Goal: Information Seeking & Learning: Learn about a topic

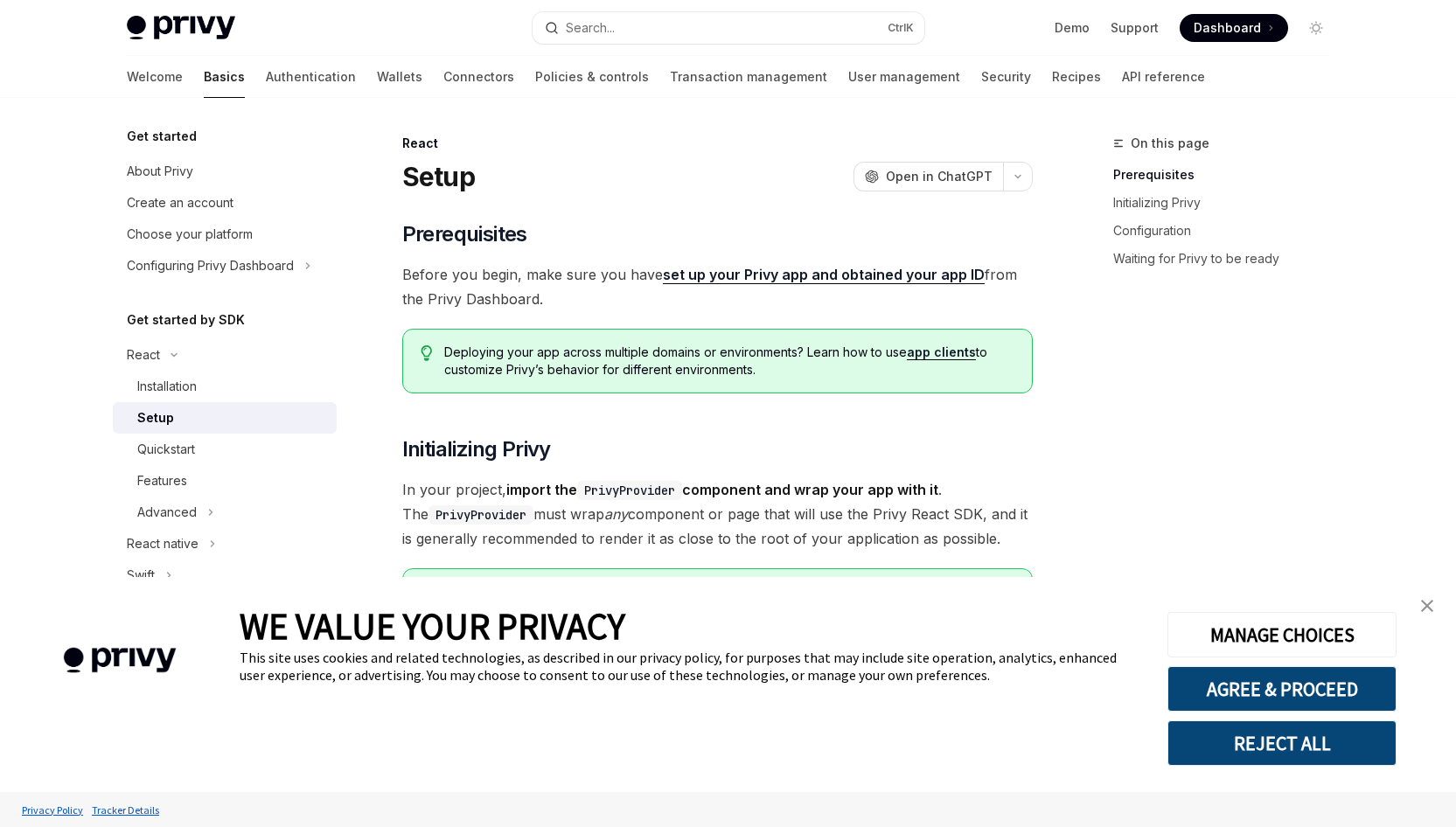
type textarea "*"
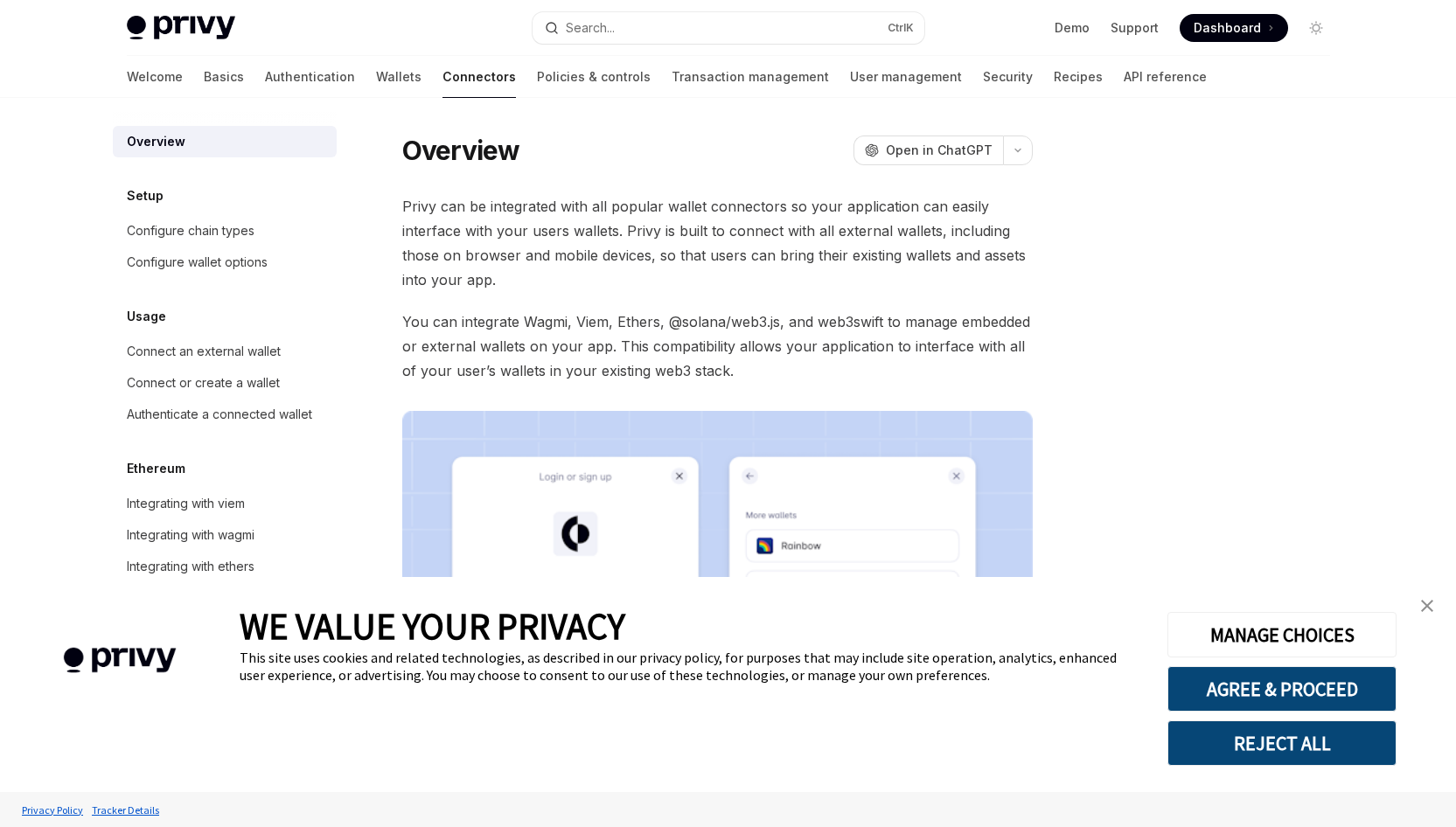
type textarea "*"
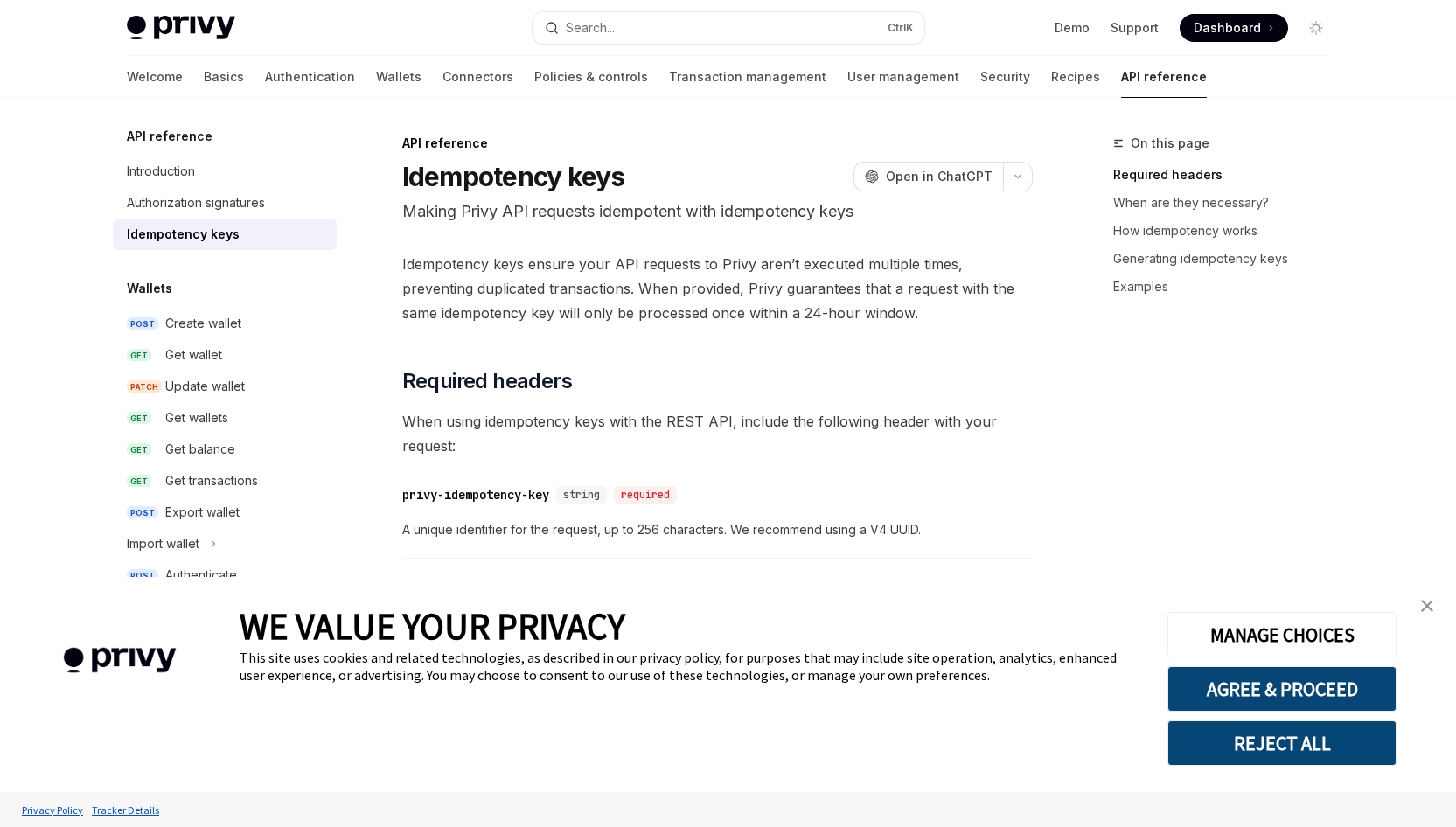
type textarea "*"
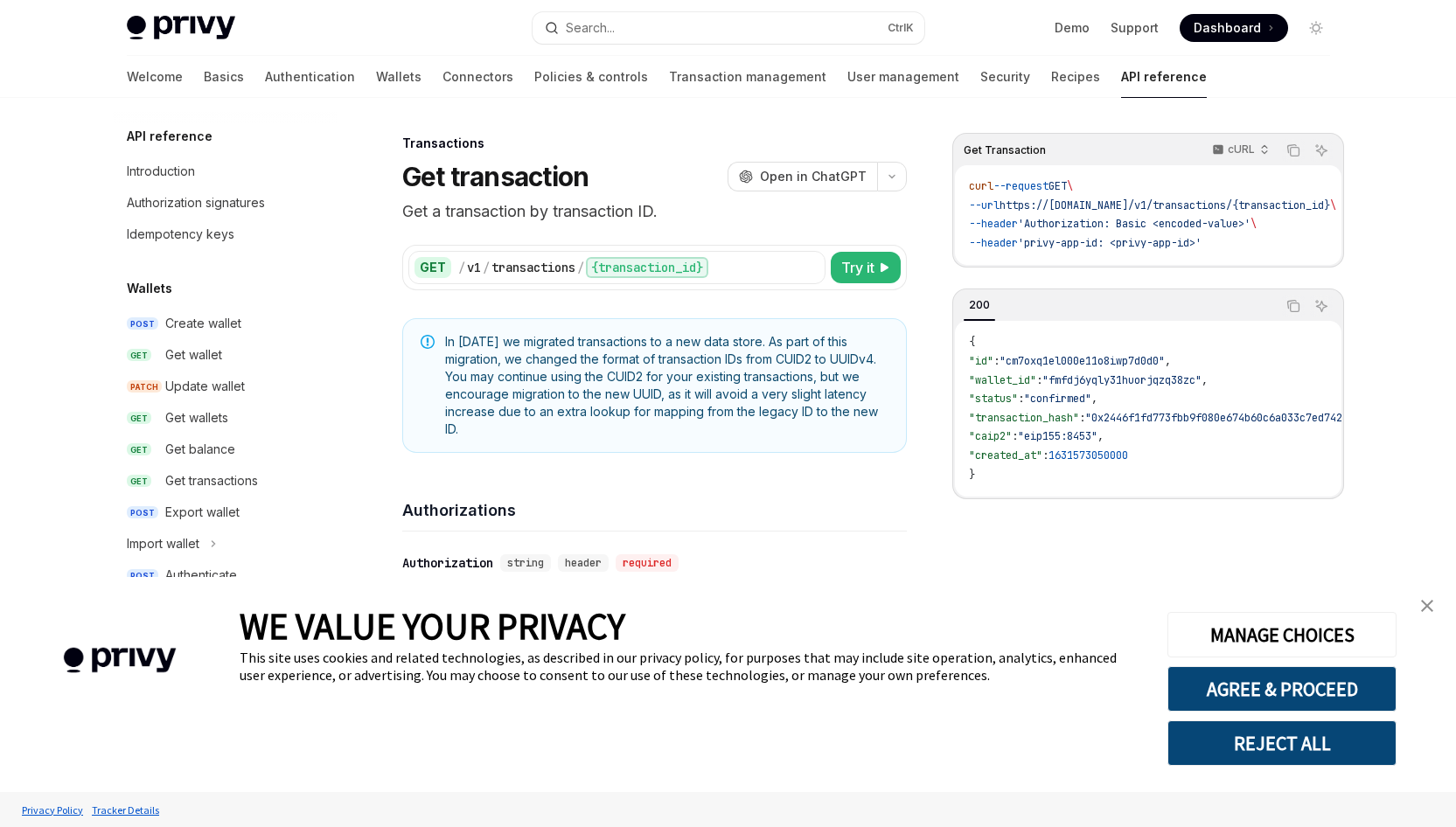
scroll to position [864, 0]
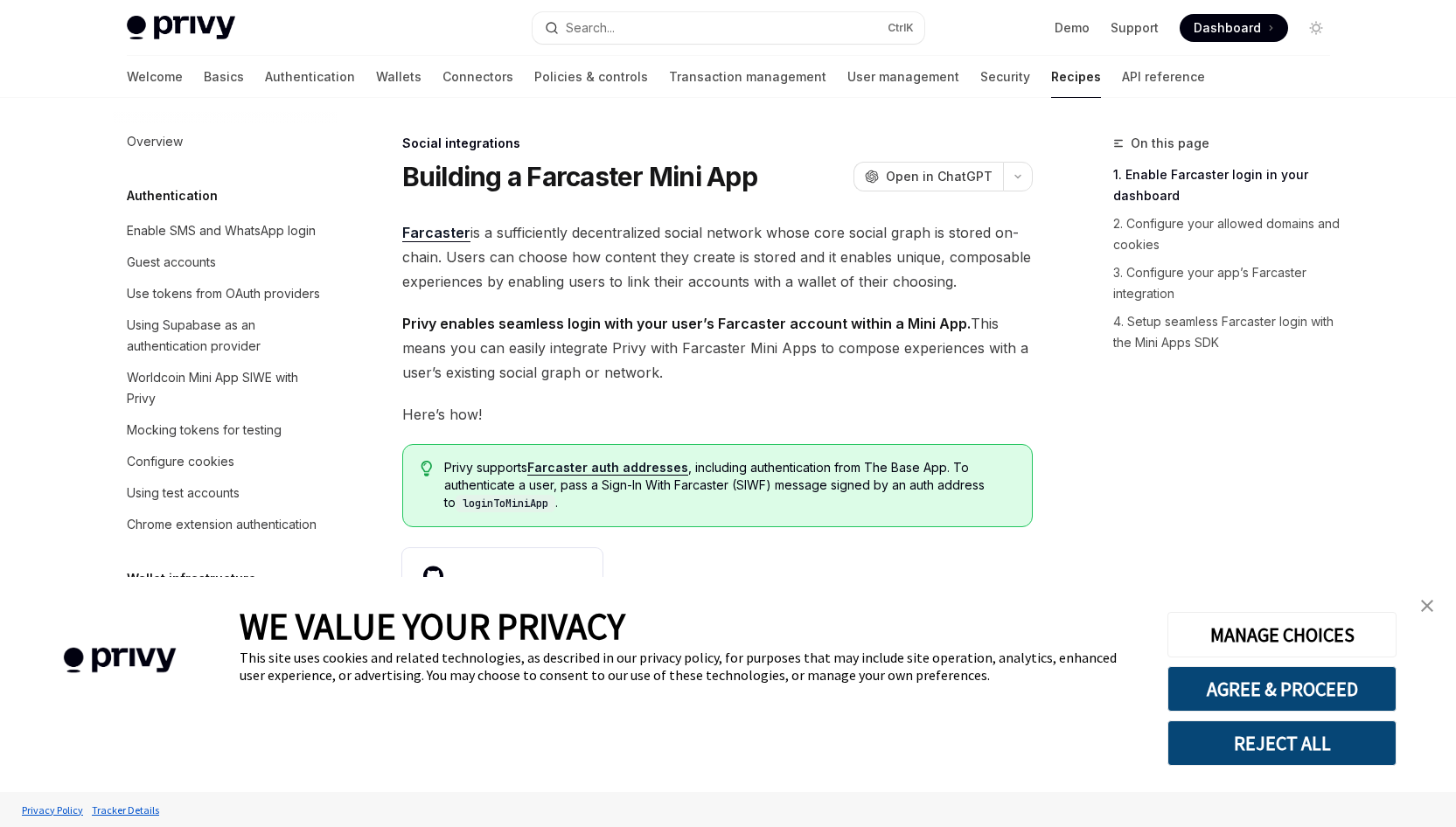
scroll to position [1174, 0]
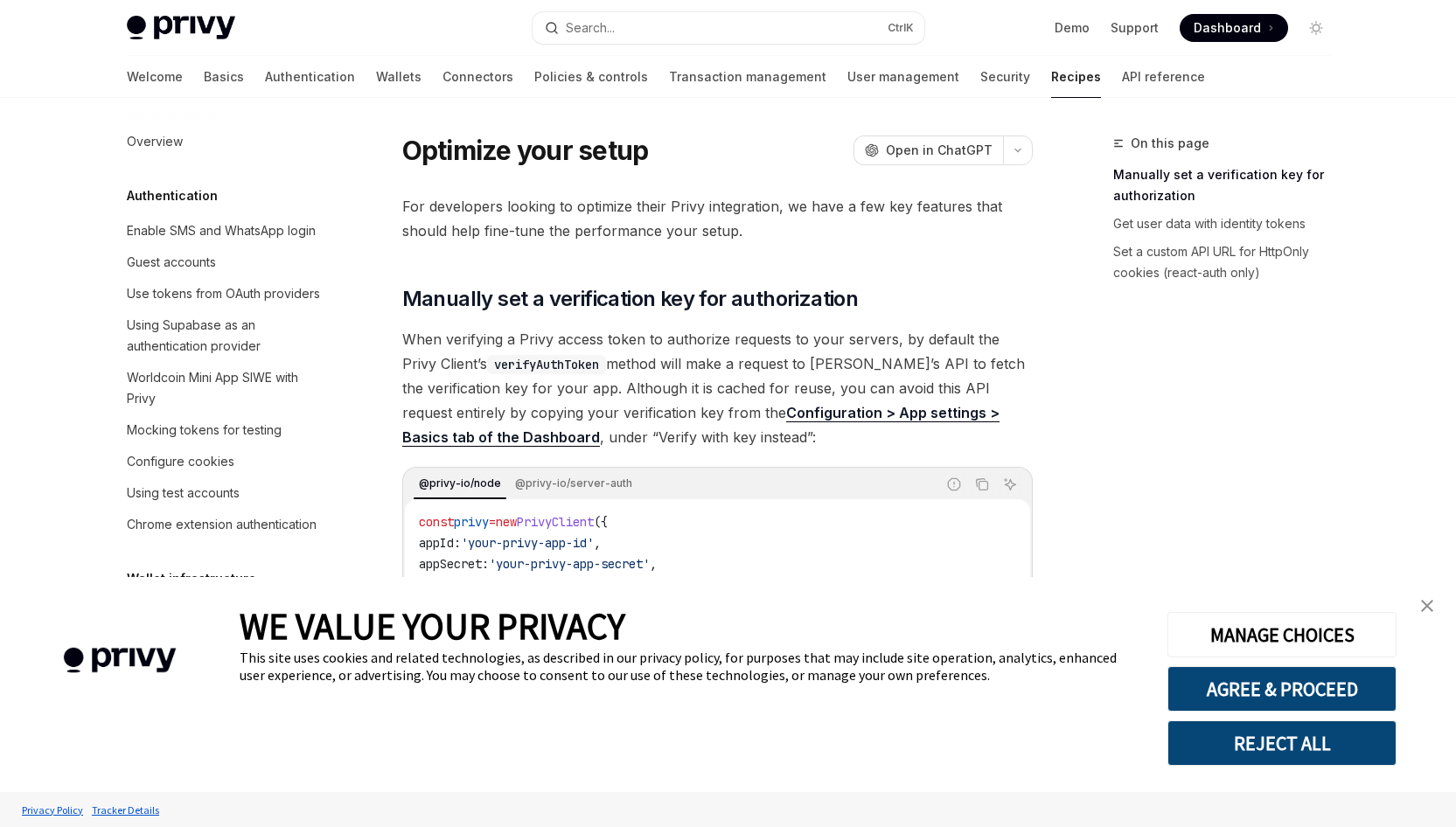
type textarea "*"
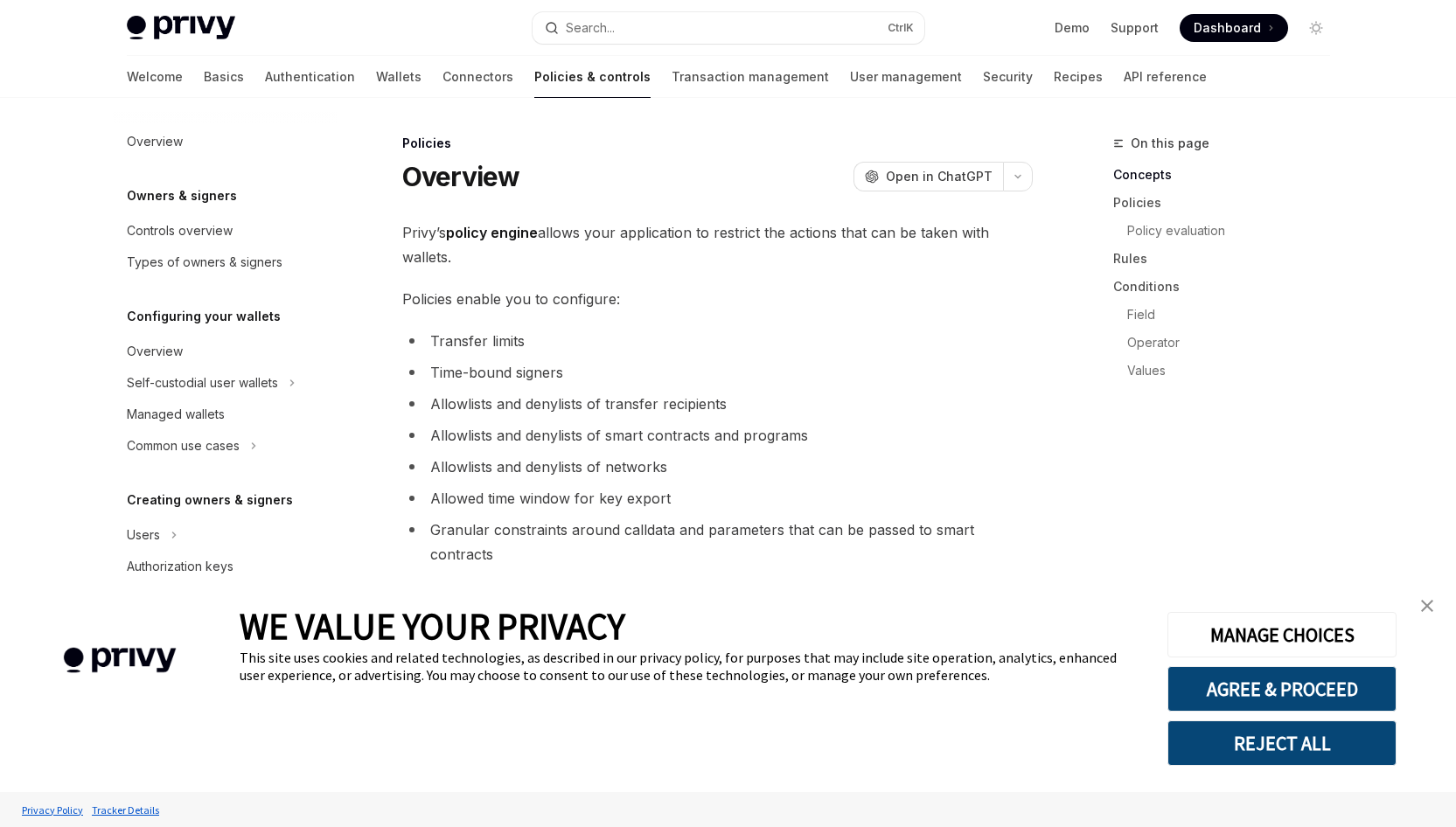
scroll to position [404, 0]
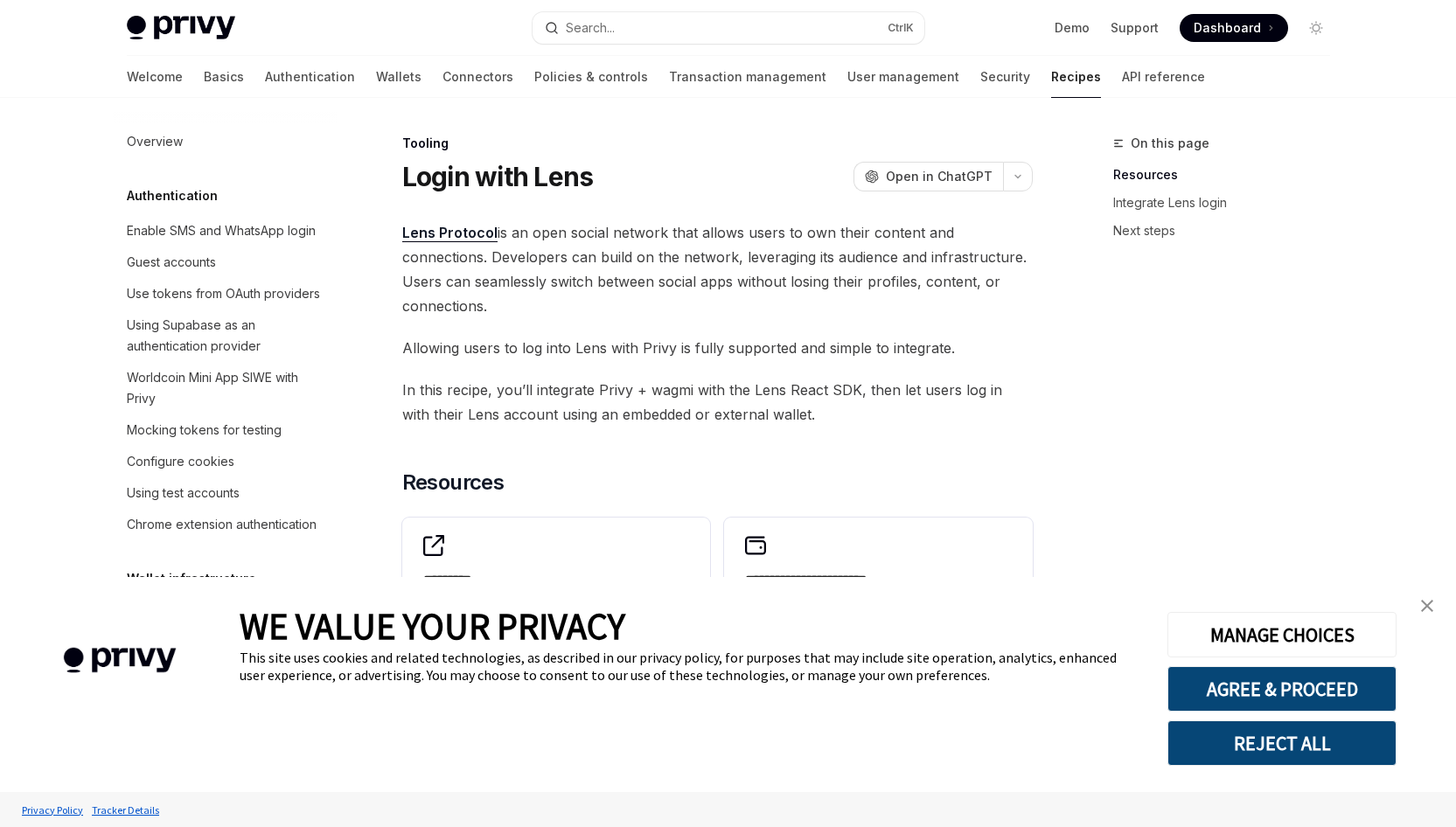
type textarea "*"
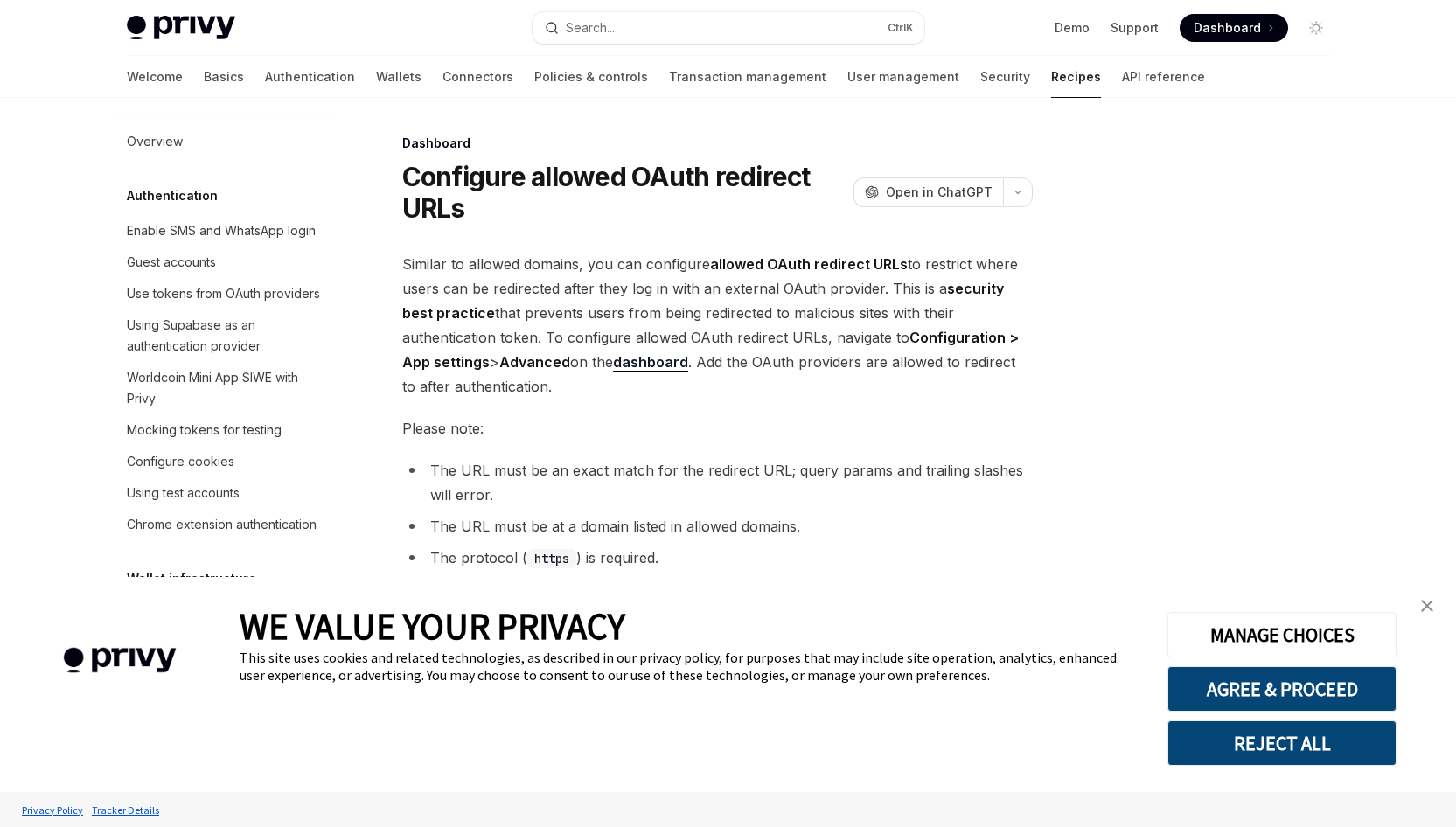
type textarea "*"
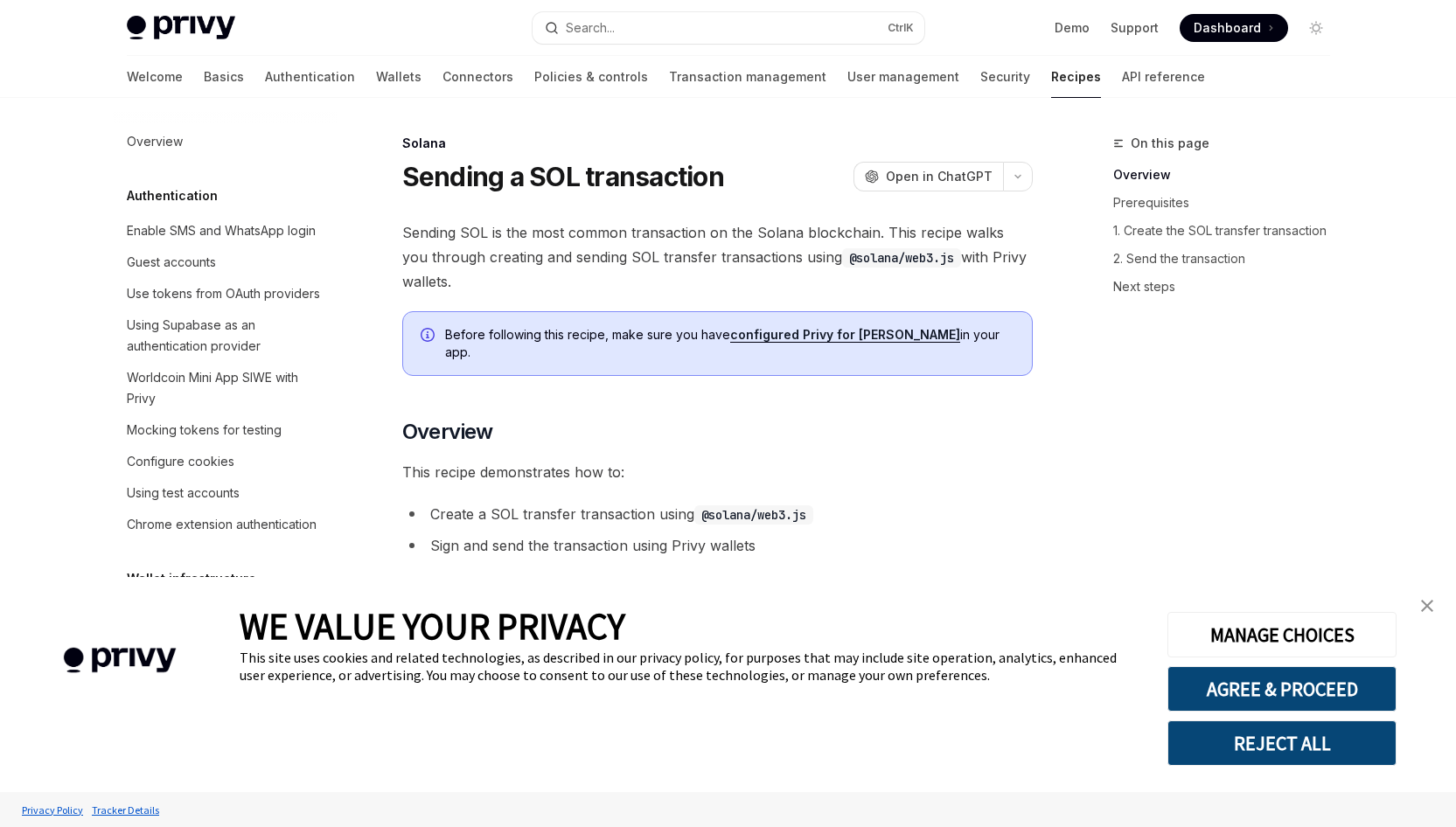
scroll to position [2696, 0]
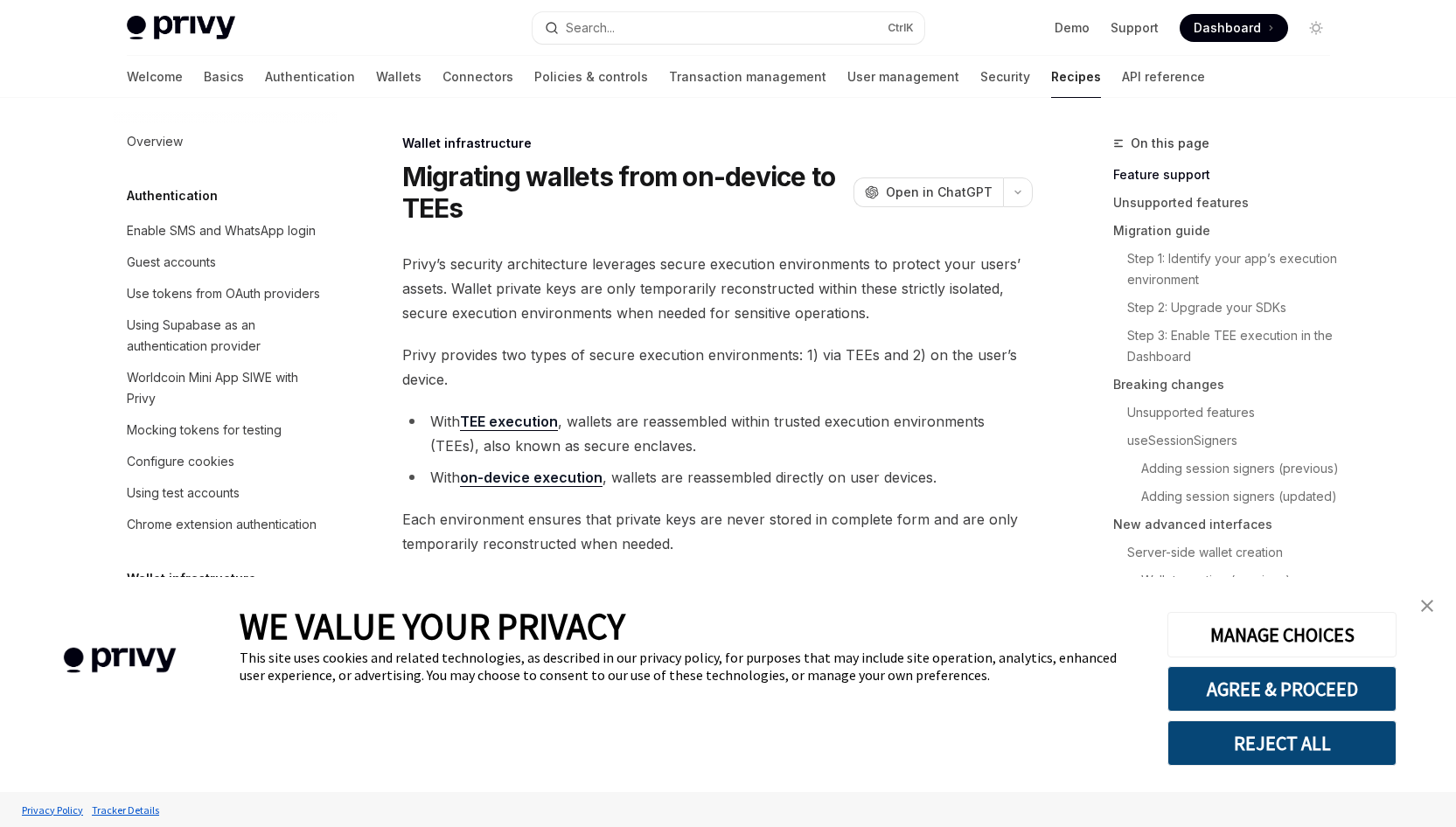
scroll to position [393, 0]
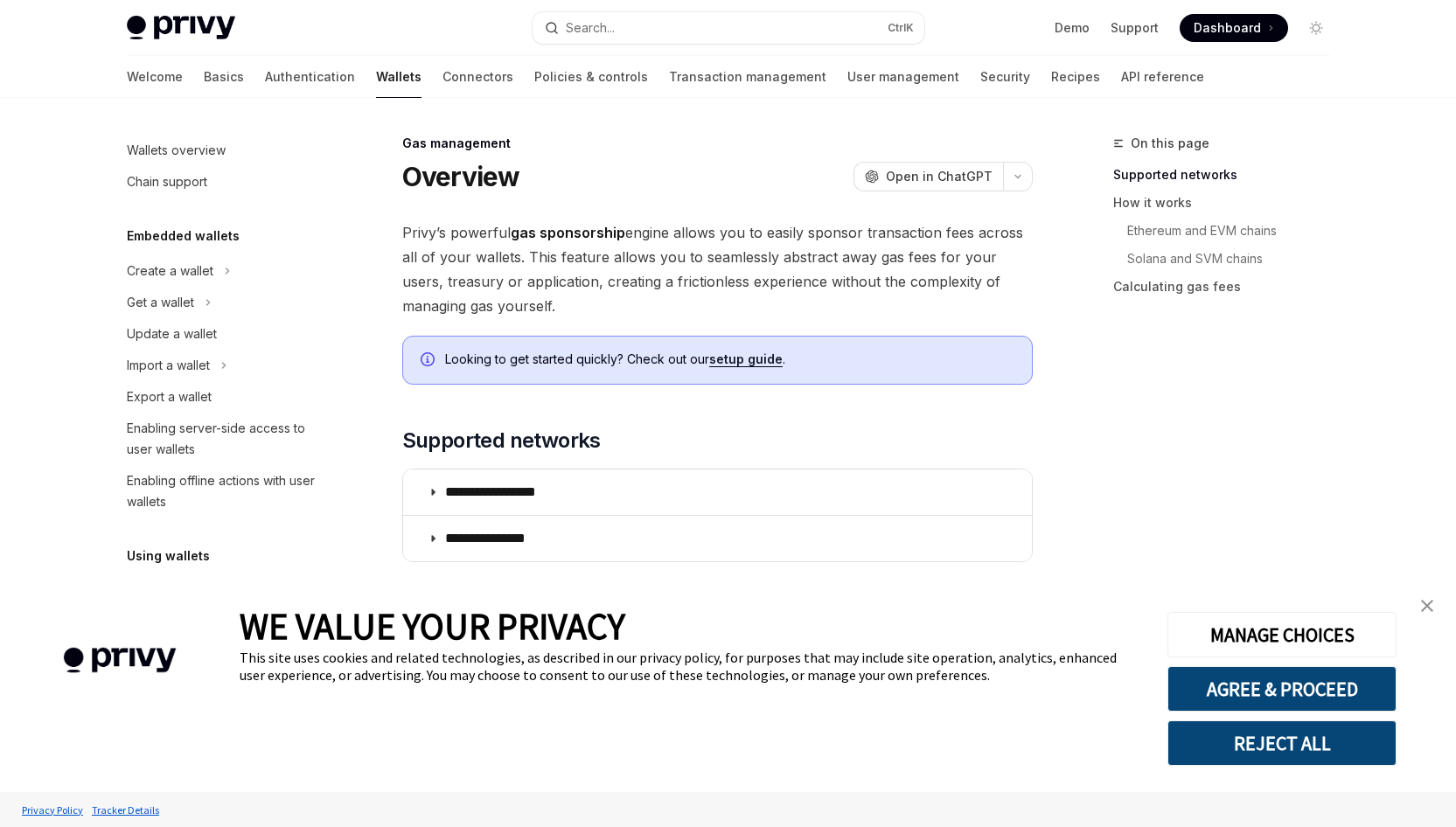
scroll to position [675, 0]
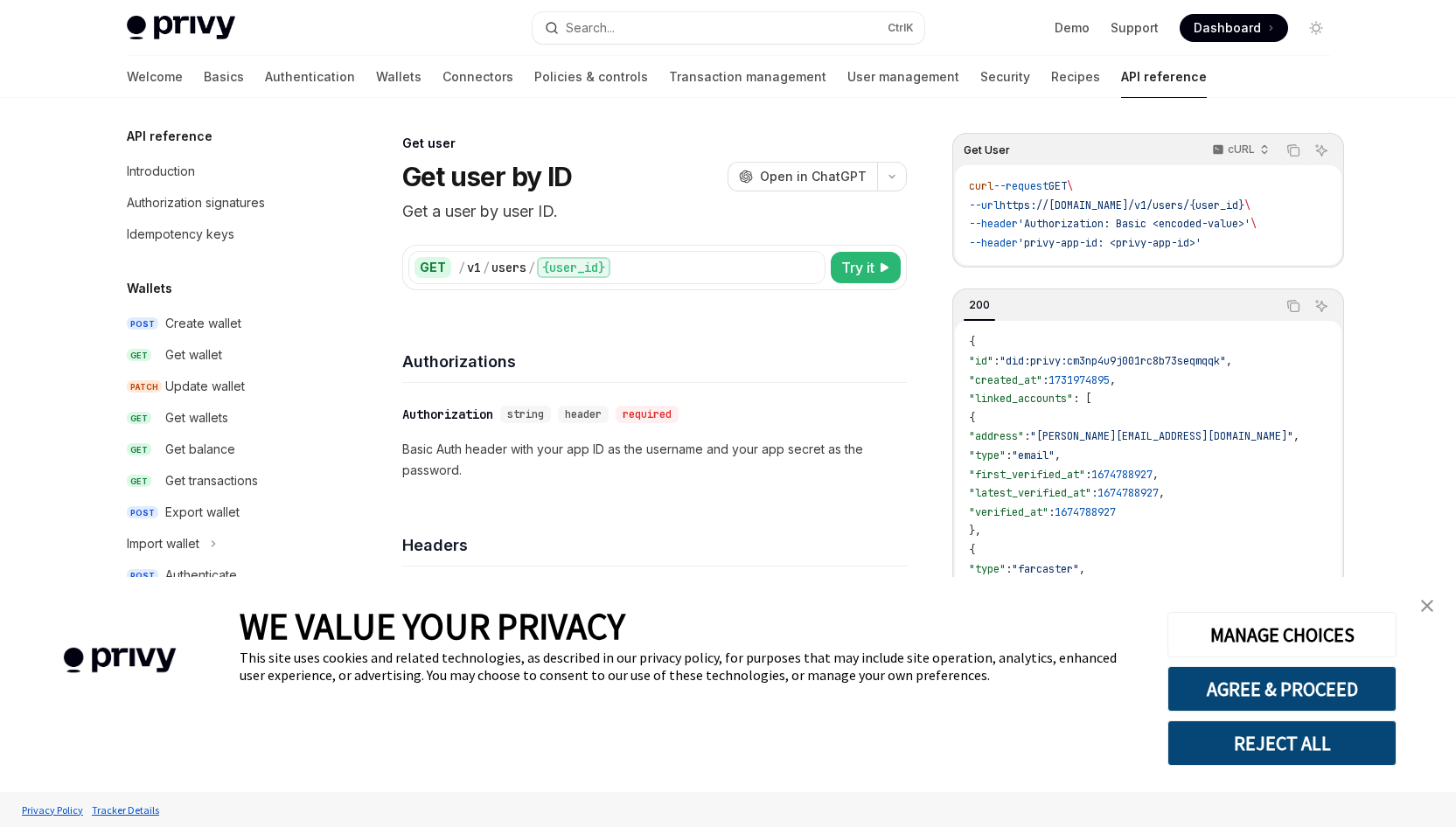
scroll to position [1199, 0]
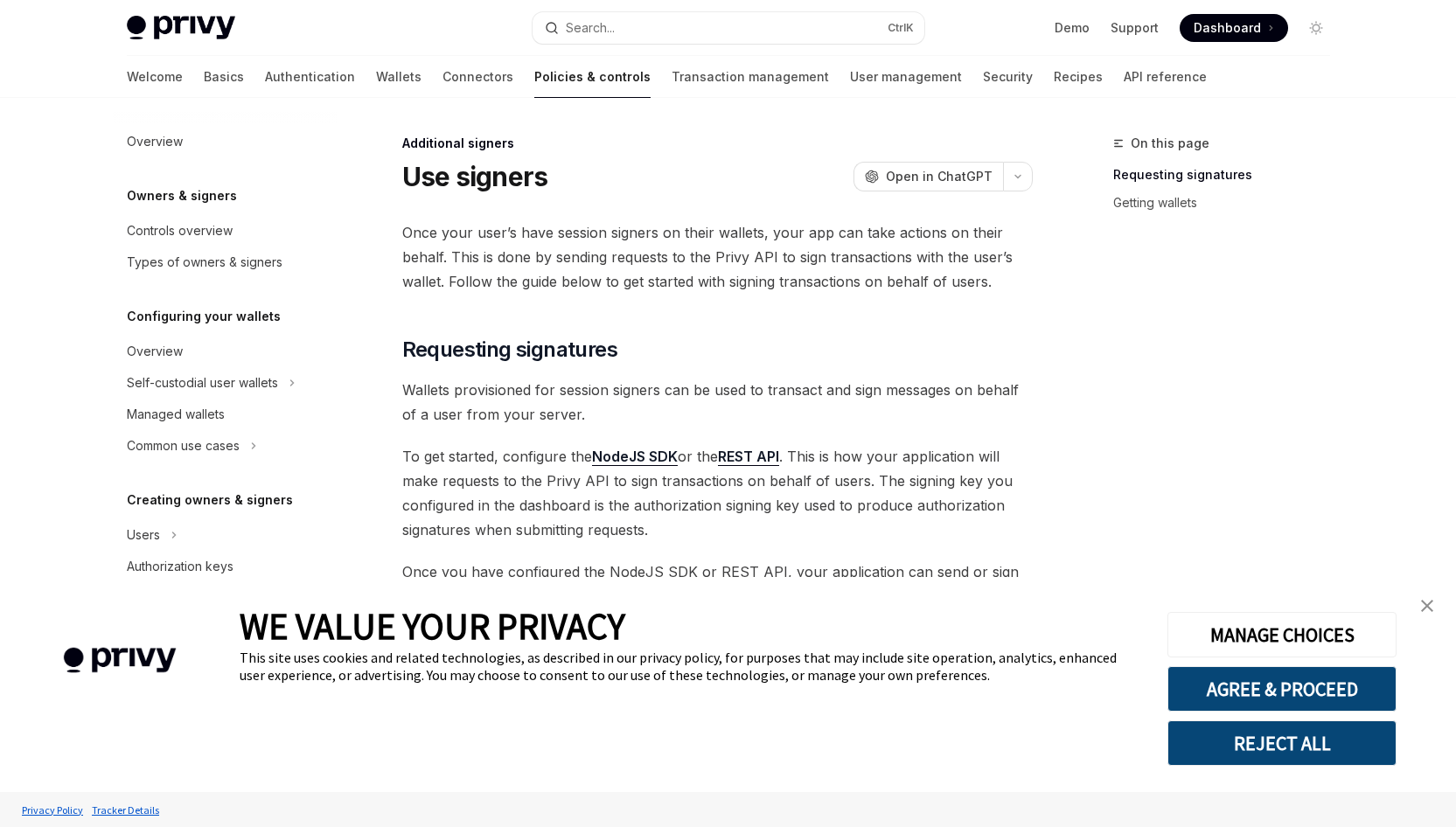
scroll to position [477, 0]
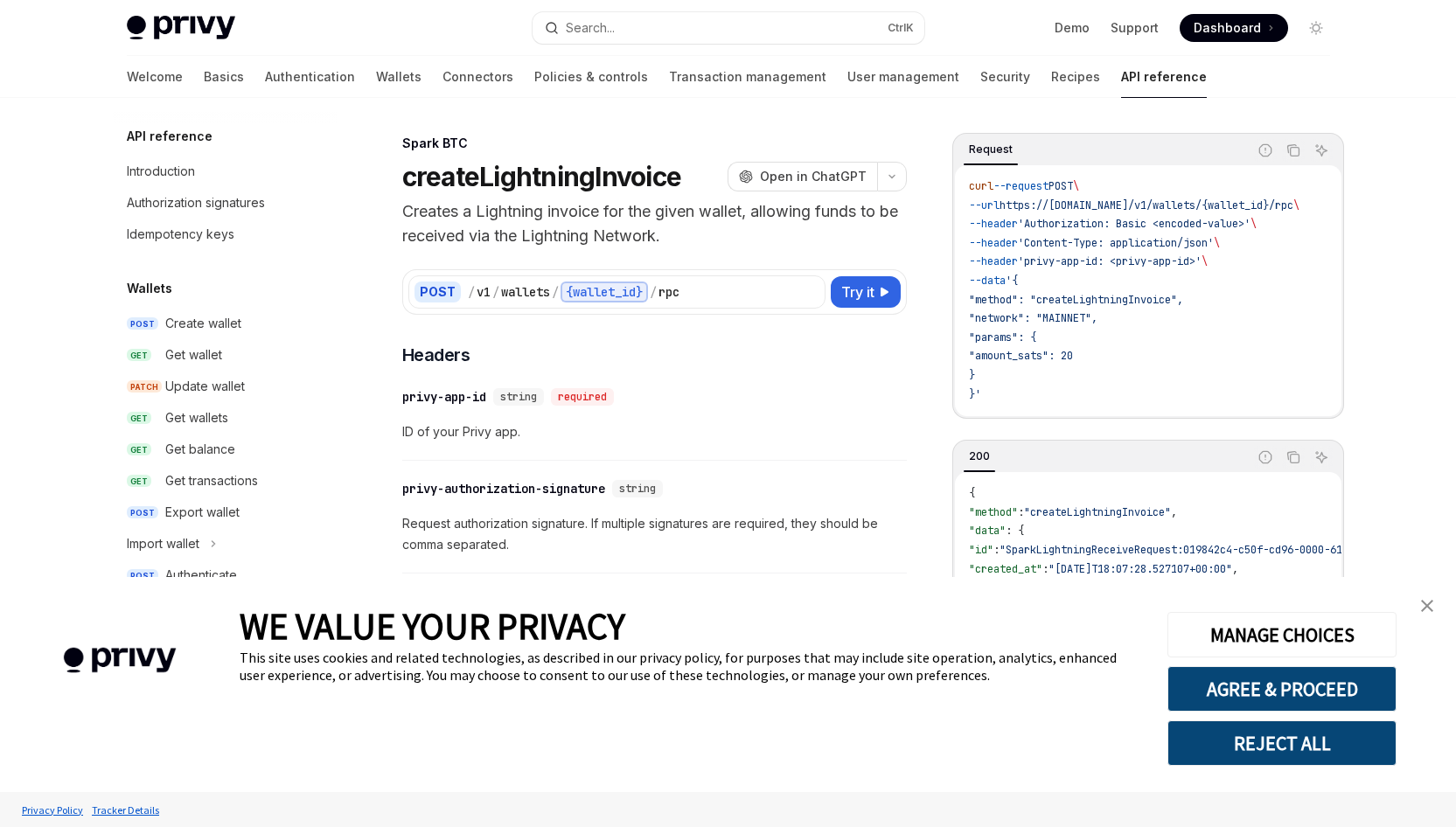
scroll to position [427, 0]
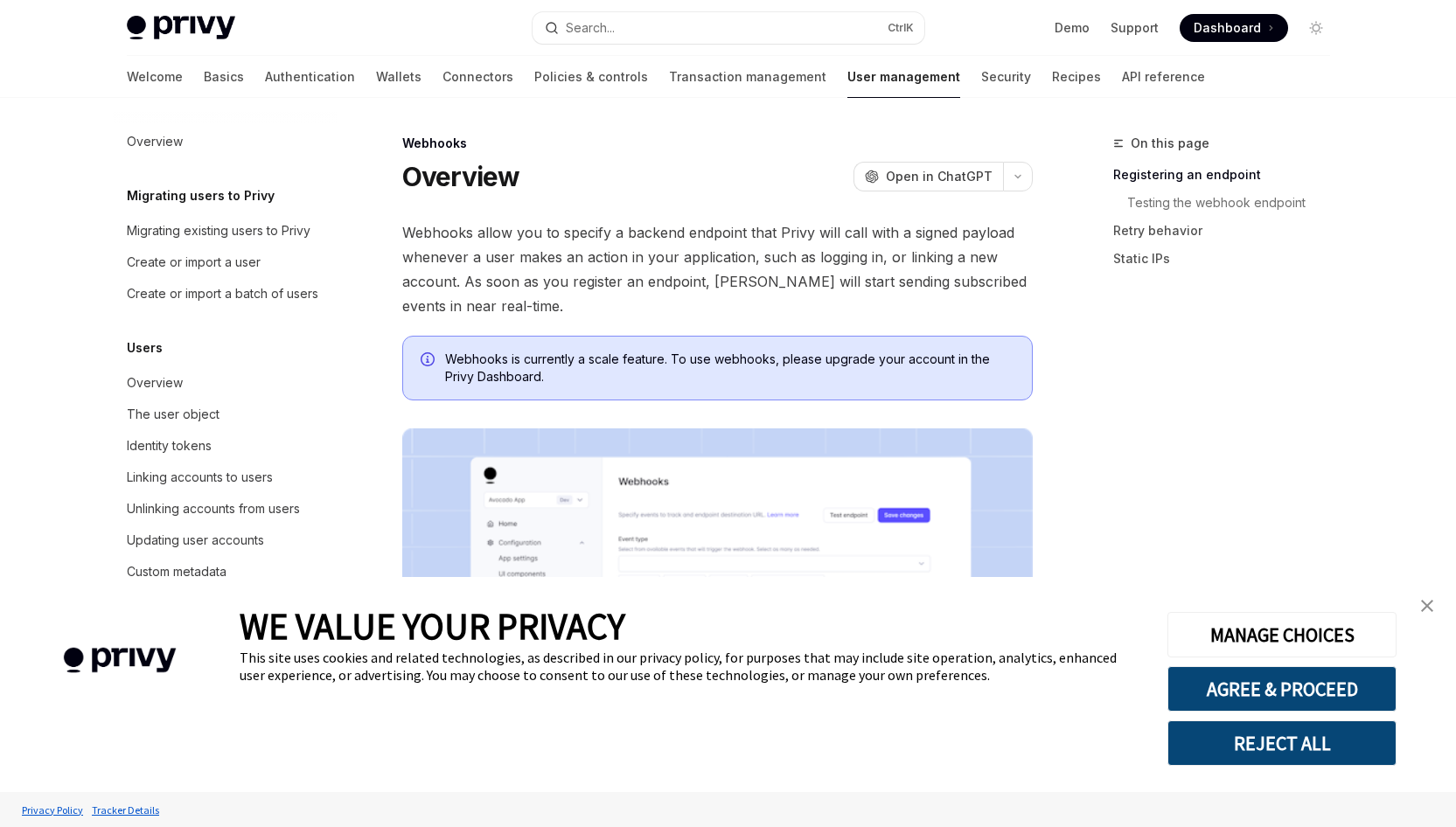
scroll to position [184, 0]
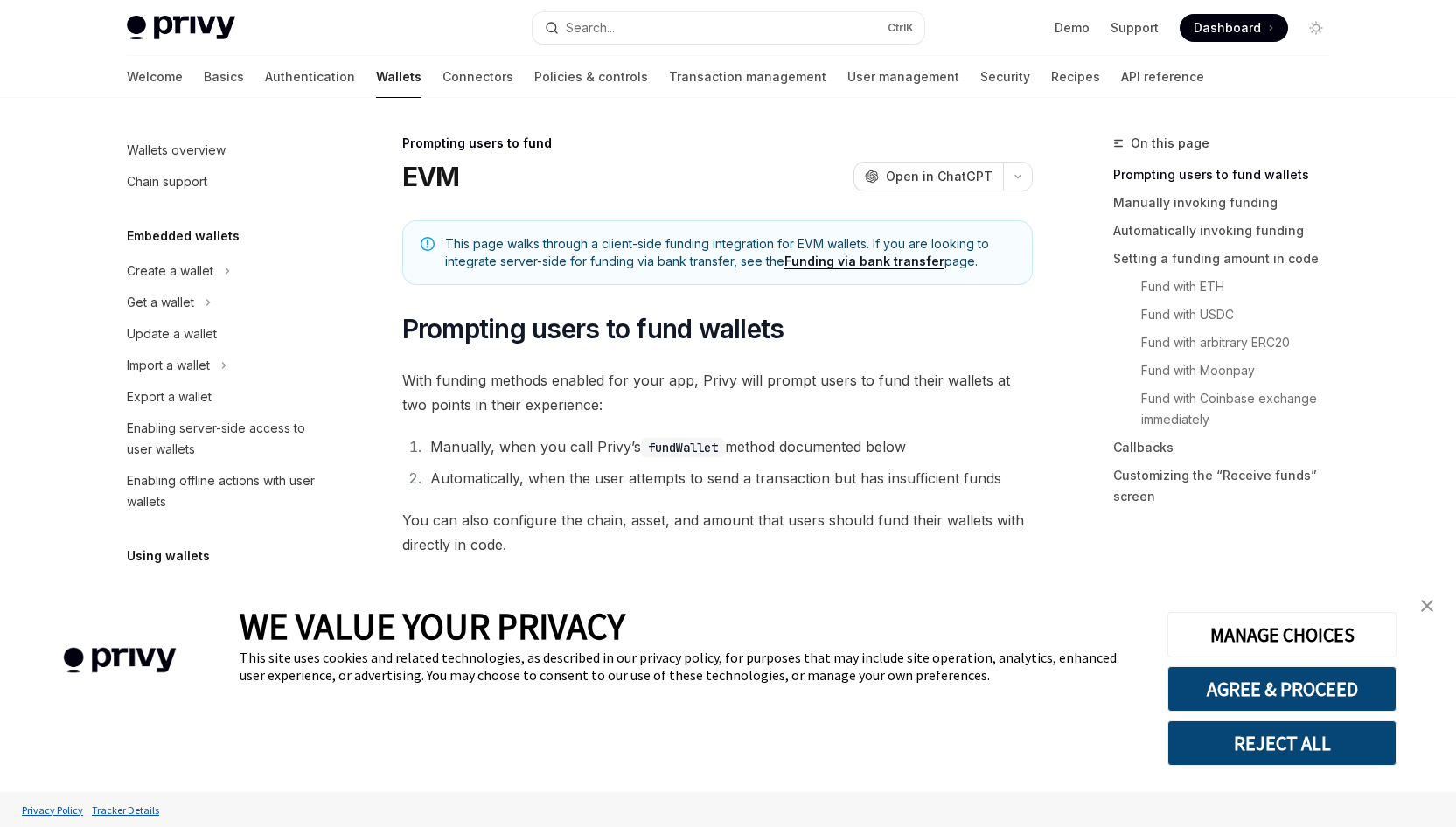
scroll to position [533, 0]
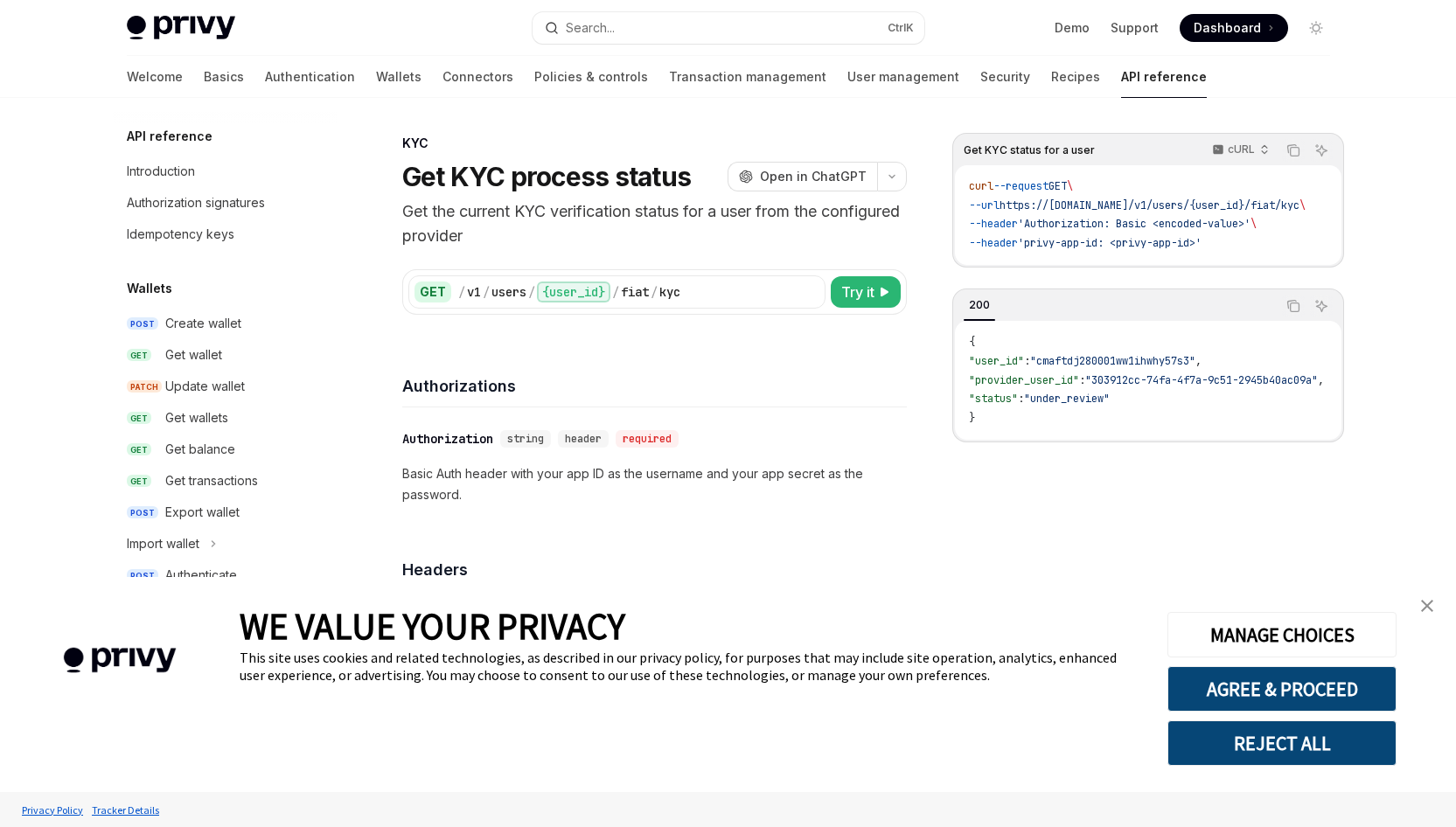
scroll to position [506, 0]
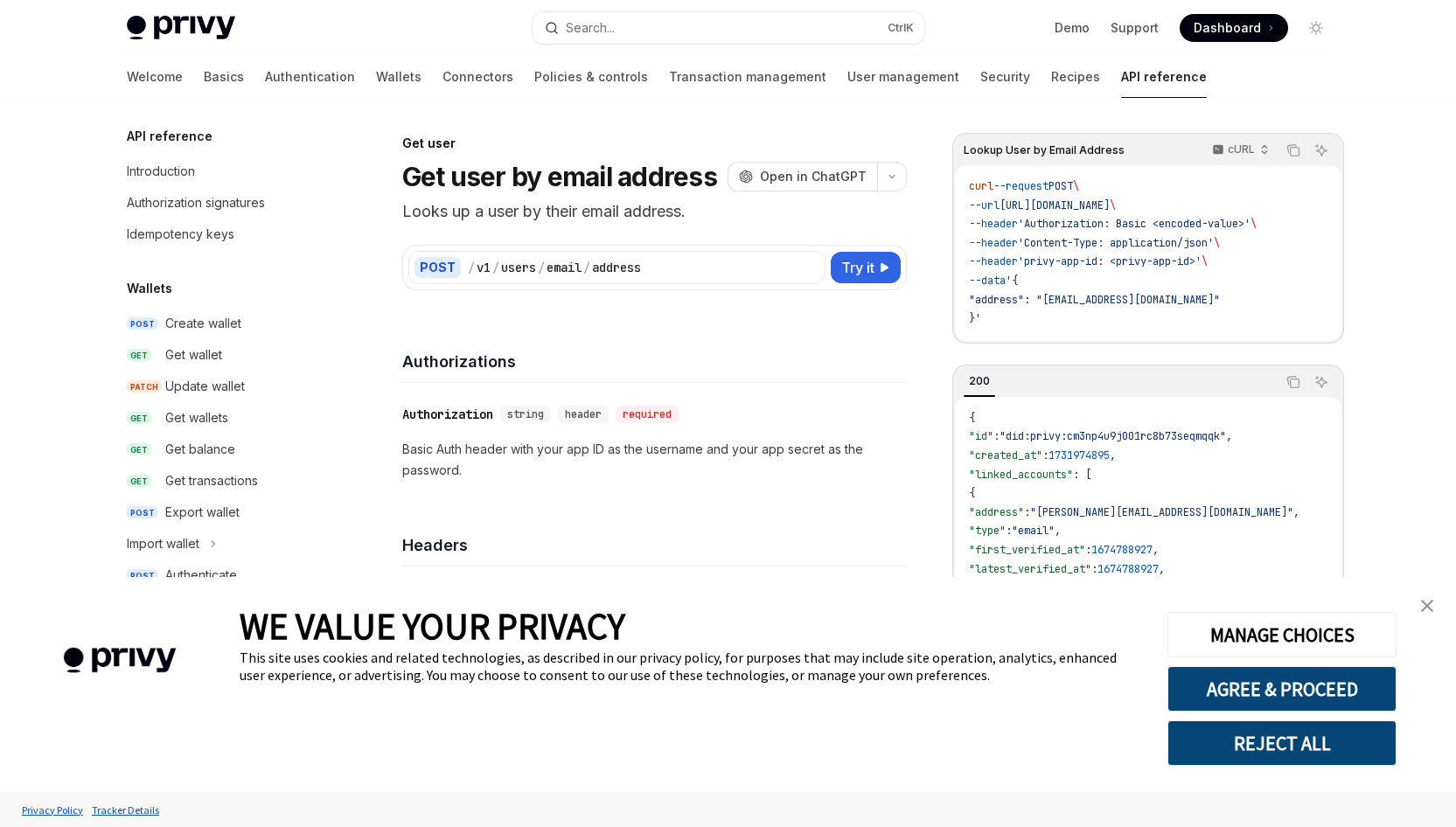
scroll to position [1398, 0]
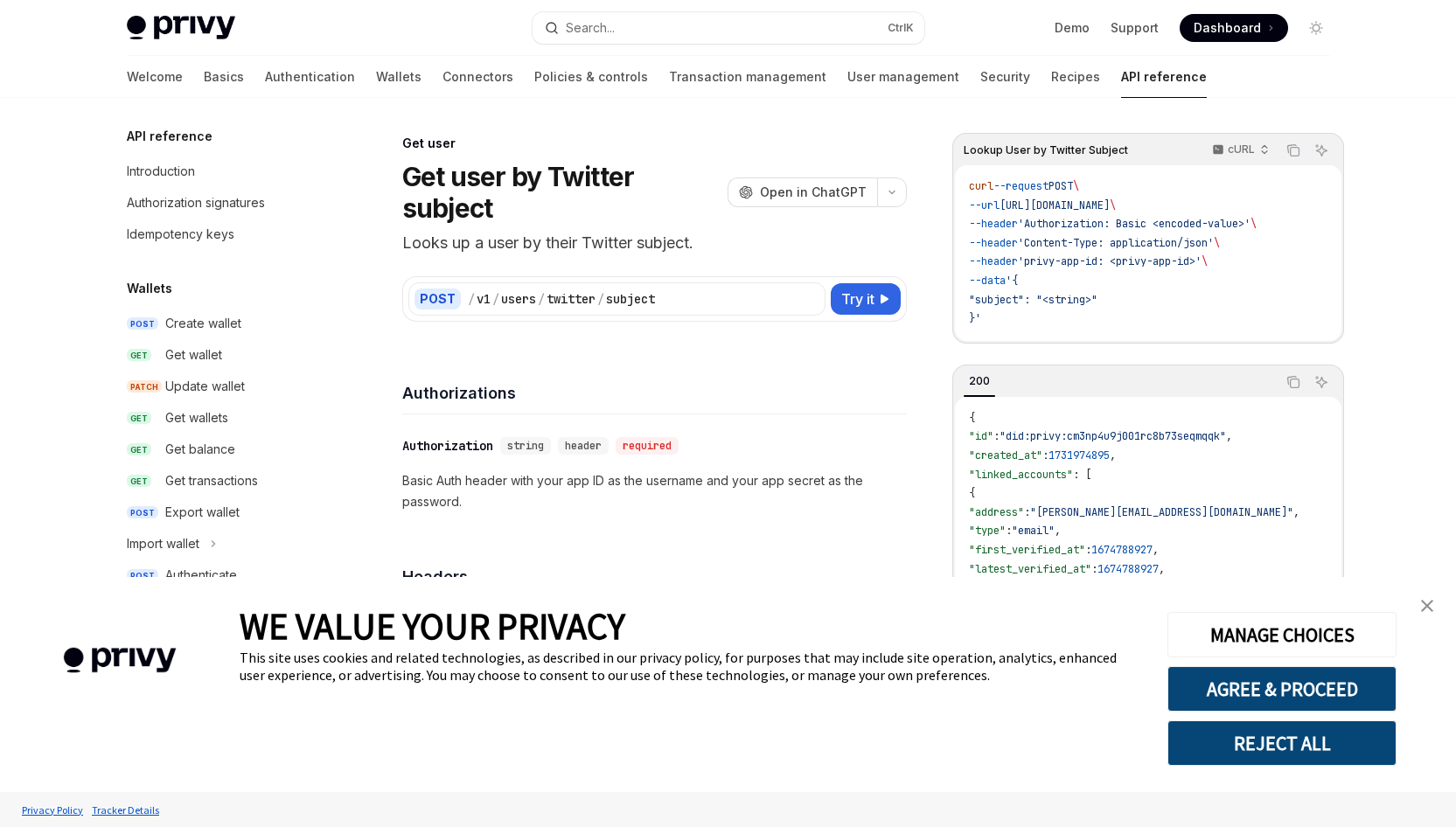
scroll to position [1661, 0]
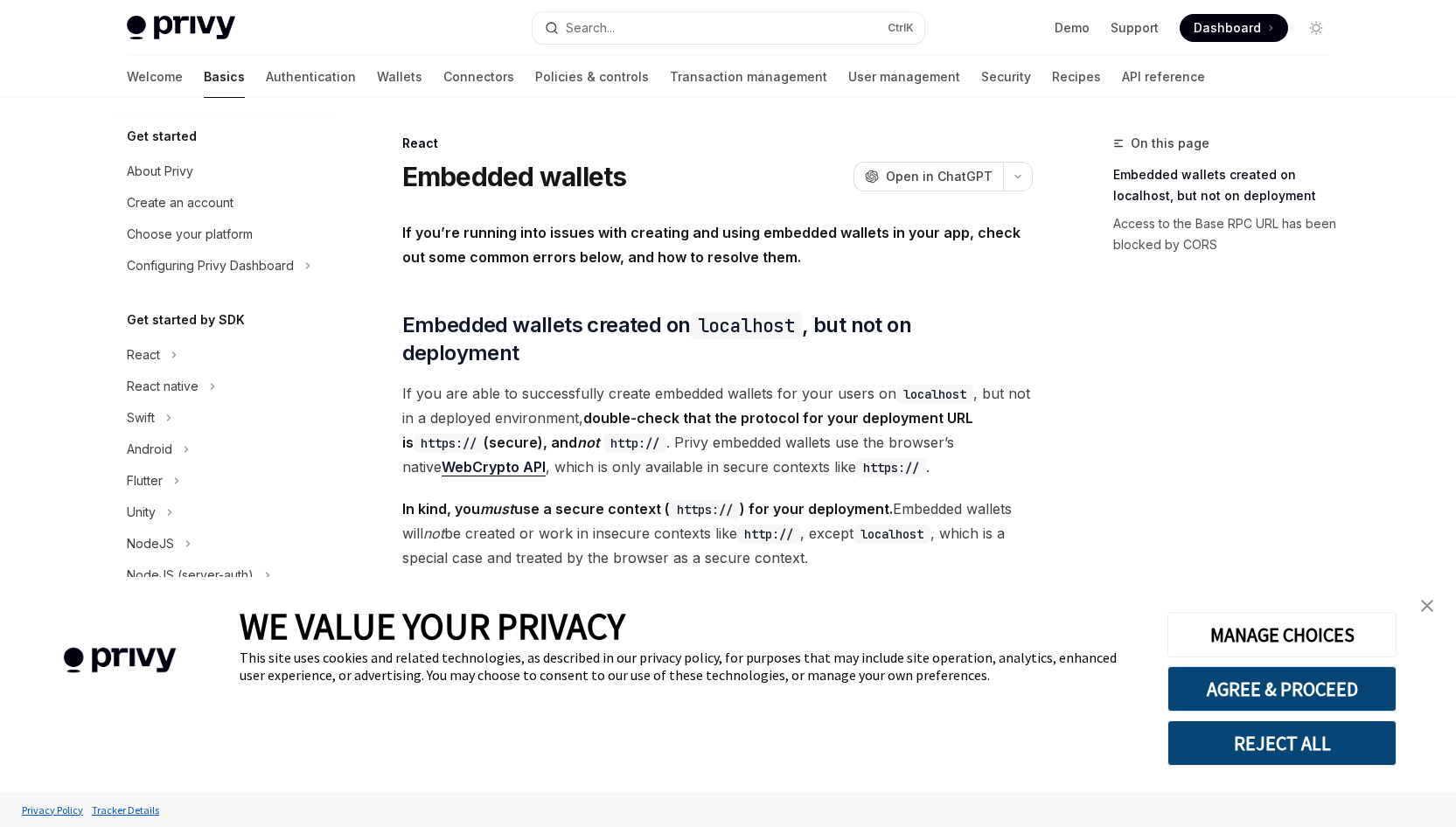
scroll to position [324, 0]
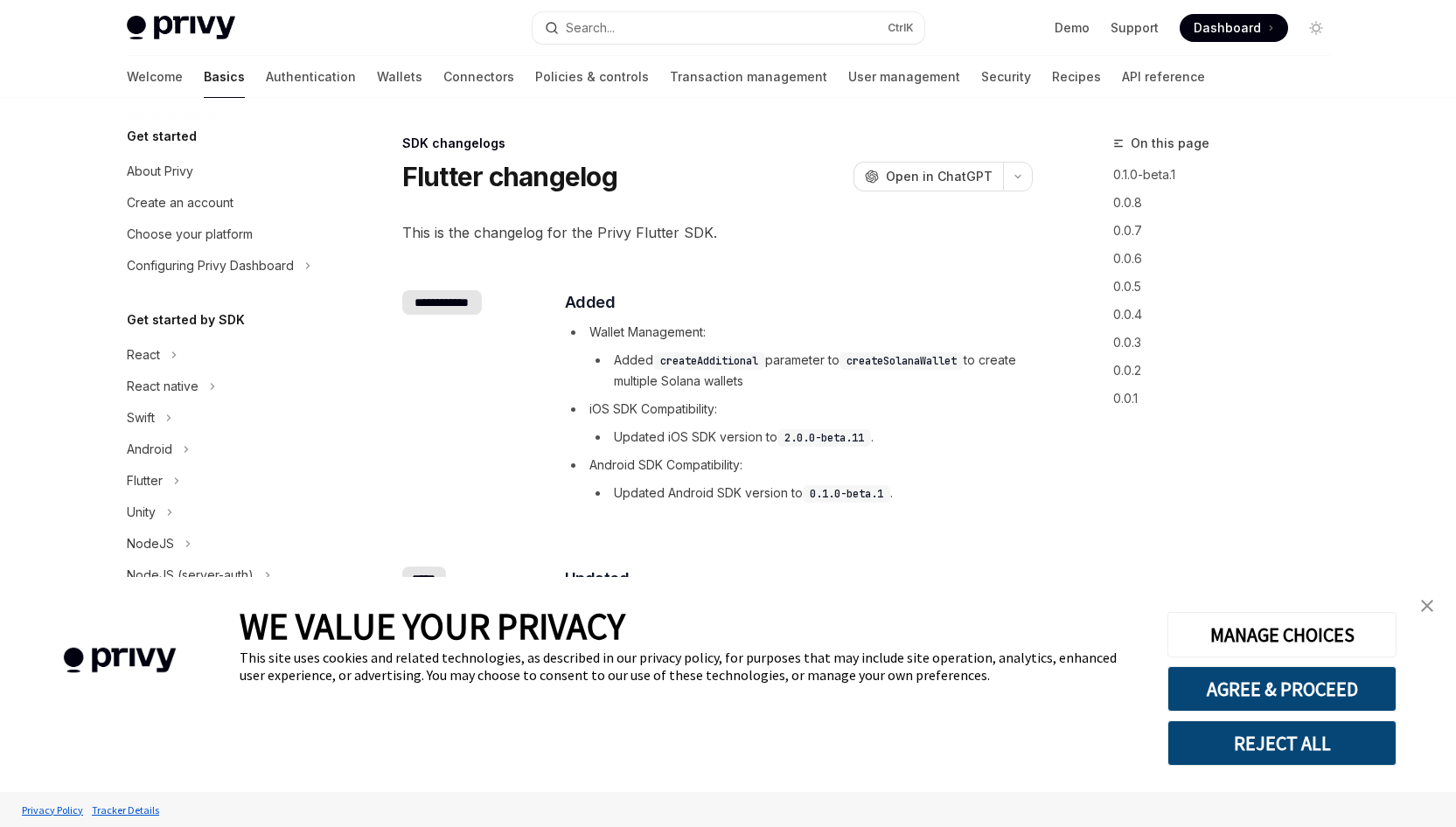
scroll to position [607, 0]
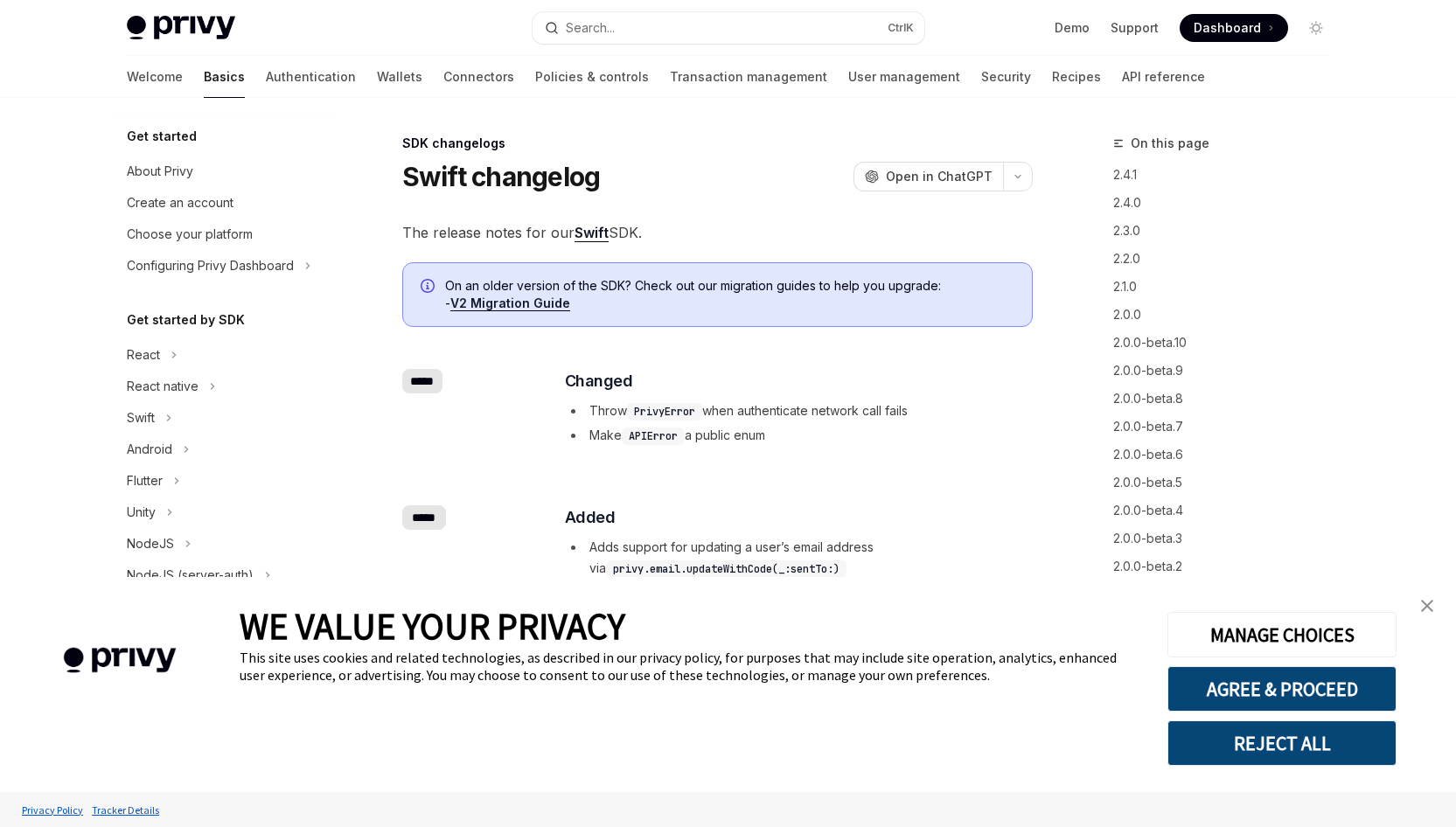
scroll to position [549, 0]
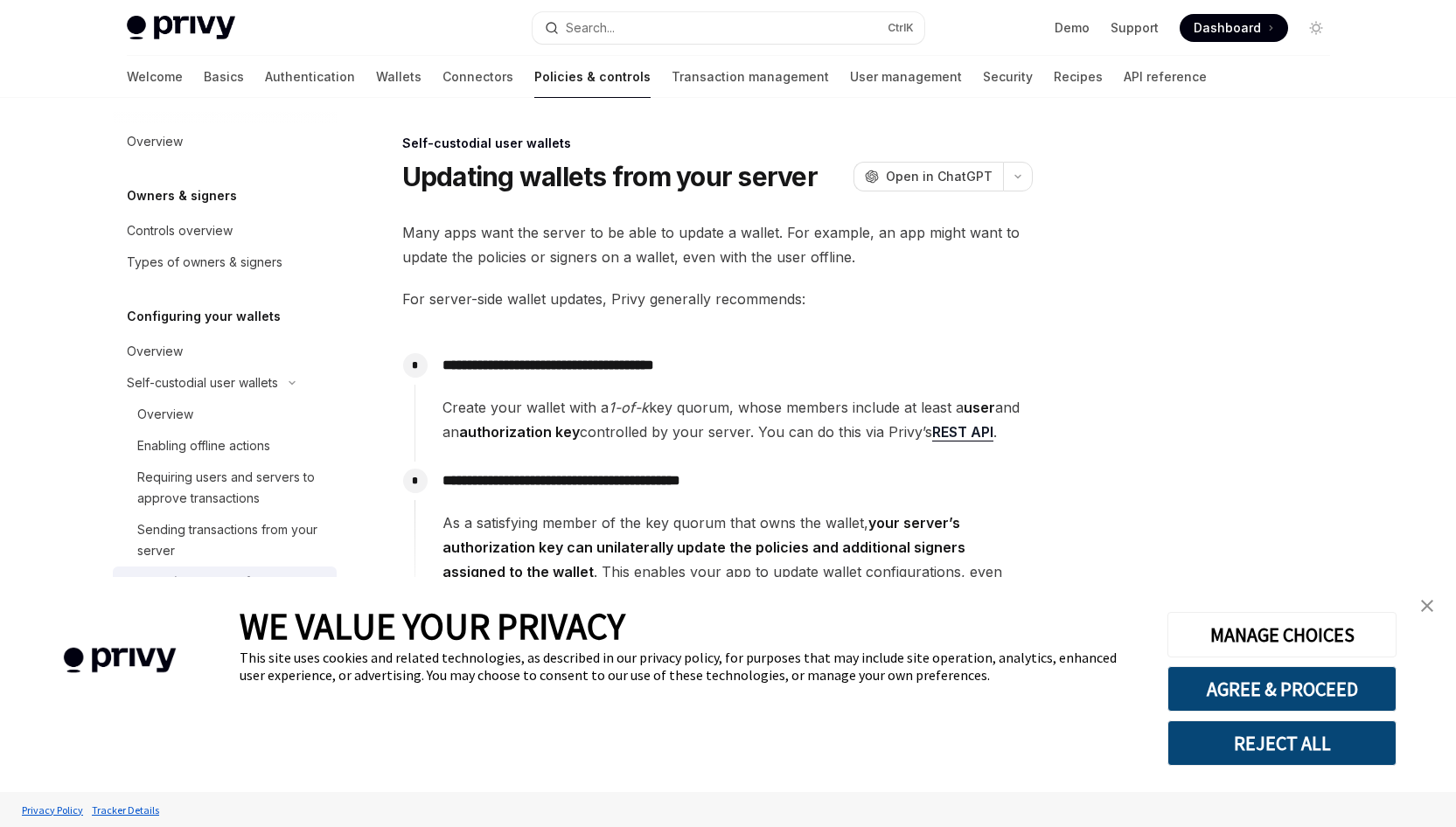
type textarea "*"
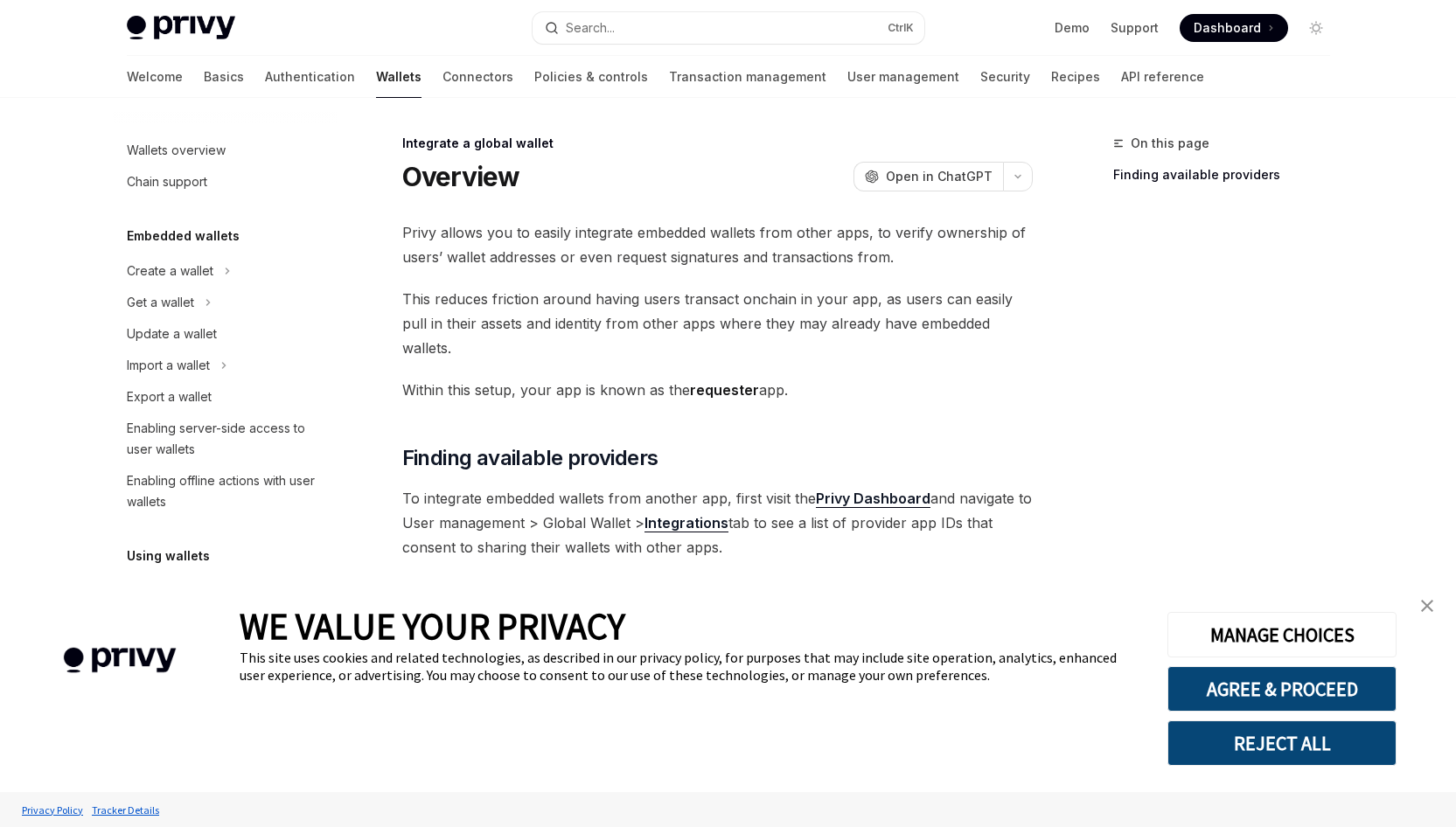
scroll to position [895, 0]
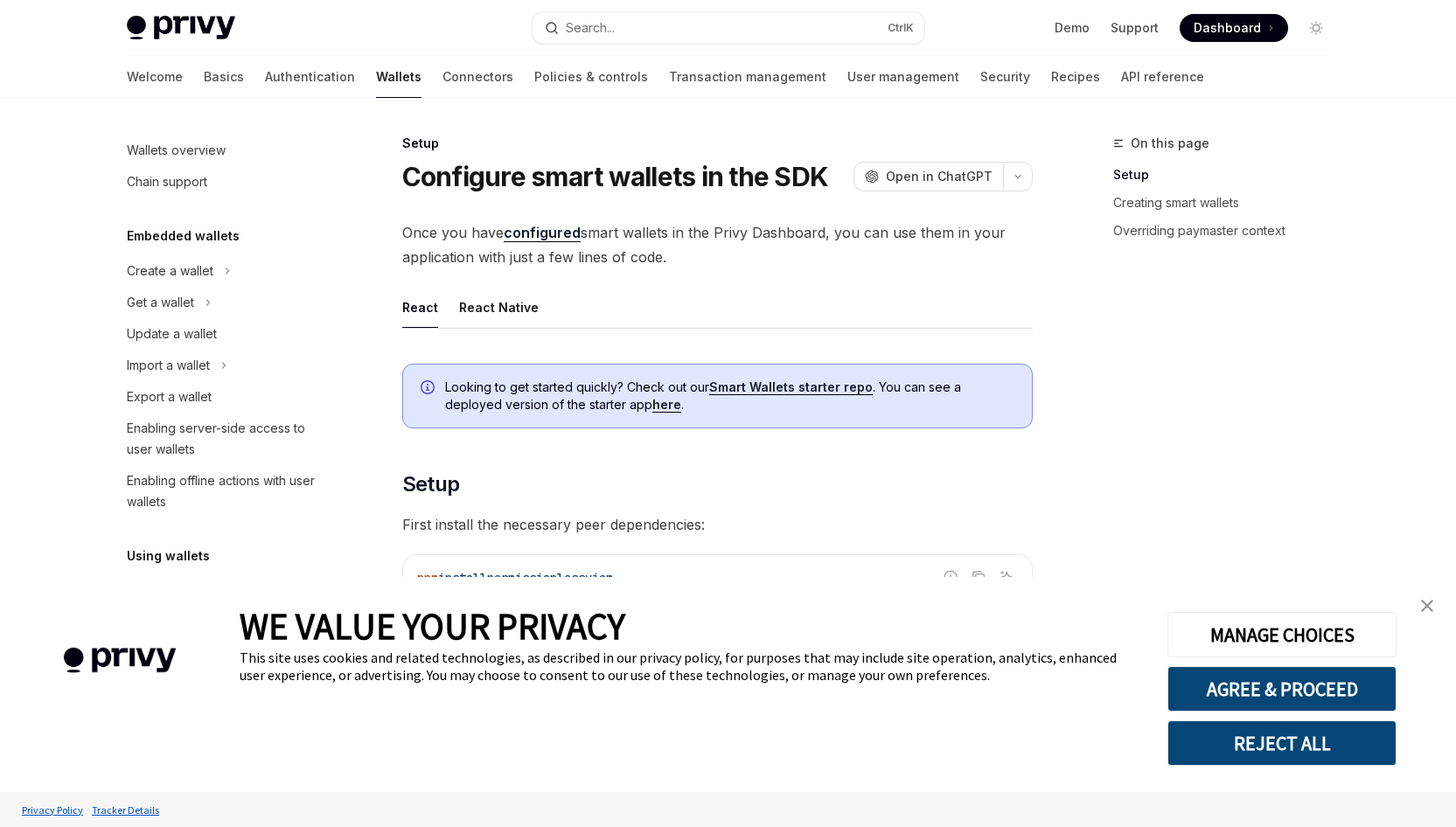
scroll to position [380, 0]
